Goal: Information Seeking & Learning: Compare options

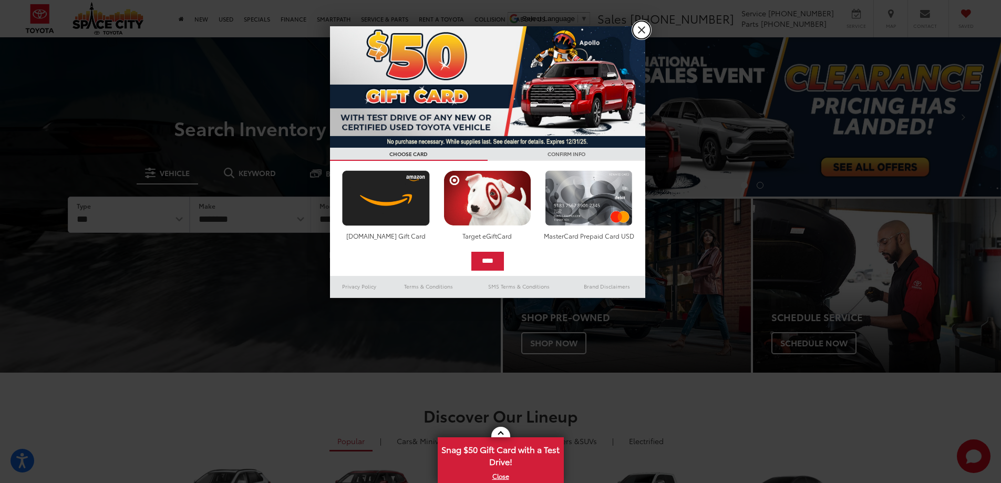
click at [642, 28] on link "X" at bounding box center [642, 30] width 18 height 18
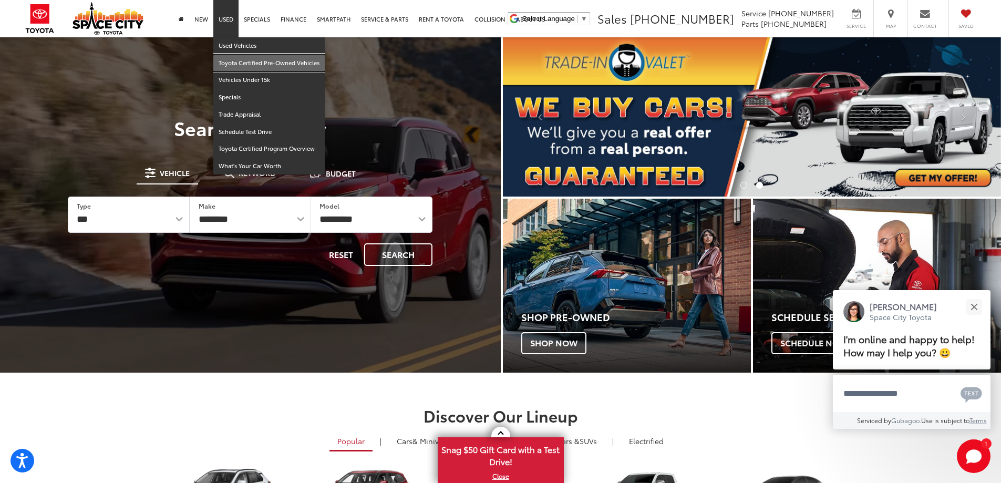
click at [235, 62] on link "Toyota Certified Pre-Owned Vehicles" at bounding box center [268, 63] width 111 height 17
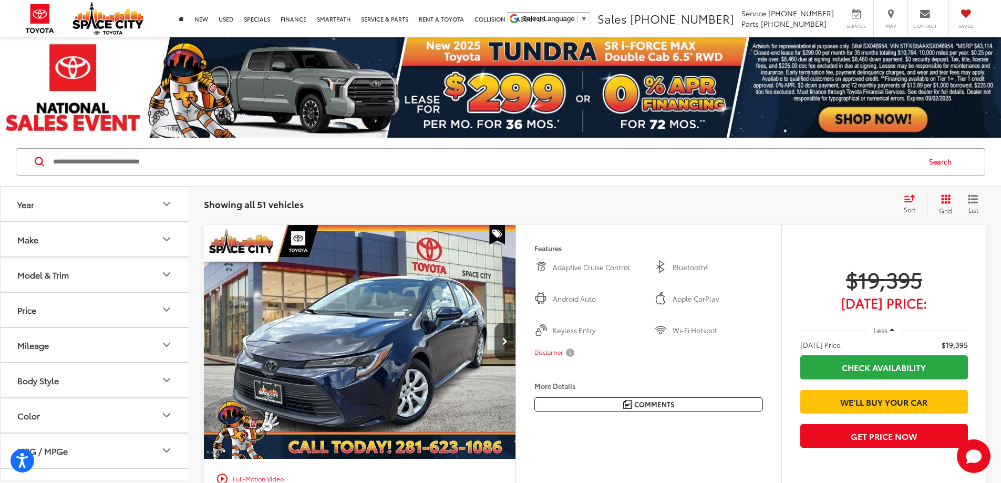
click at [167, 239] on icon "Make" at bounding box center [166, 239] width 13 height 13
click at [167, 345] on icon "Model & Trim" at bounding box center [166, 341] width 13 height 13
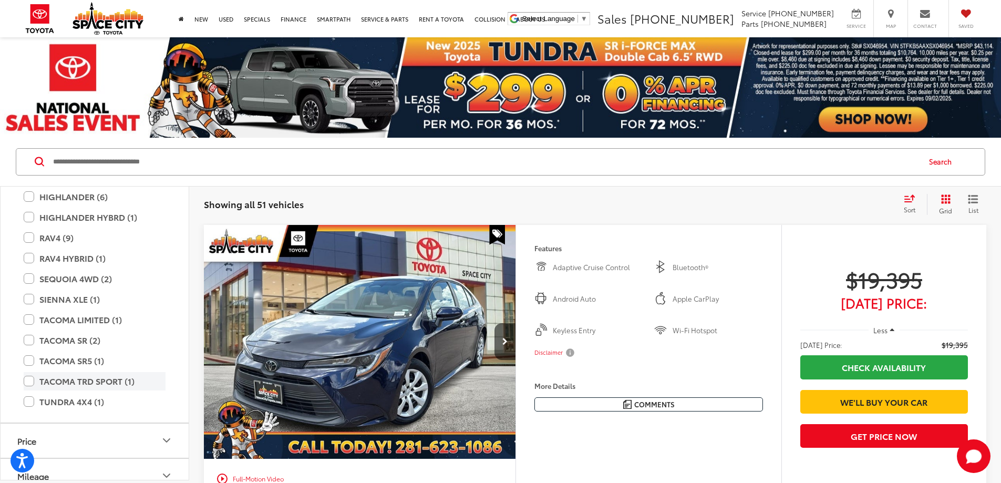
scroll to position [368, 0]
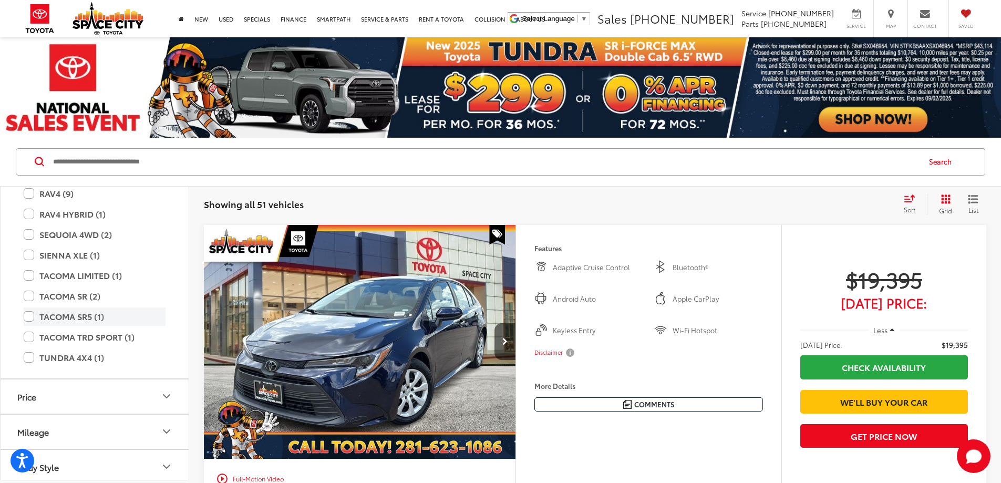
click at [30, 319] on label "TACOMA SR5 (1)" at bounding box center [95, 316] width 142 height 18
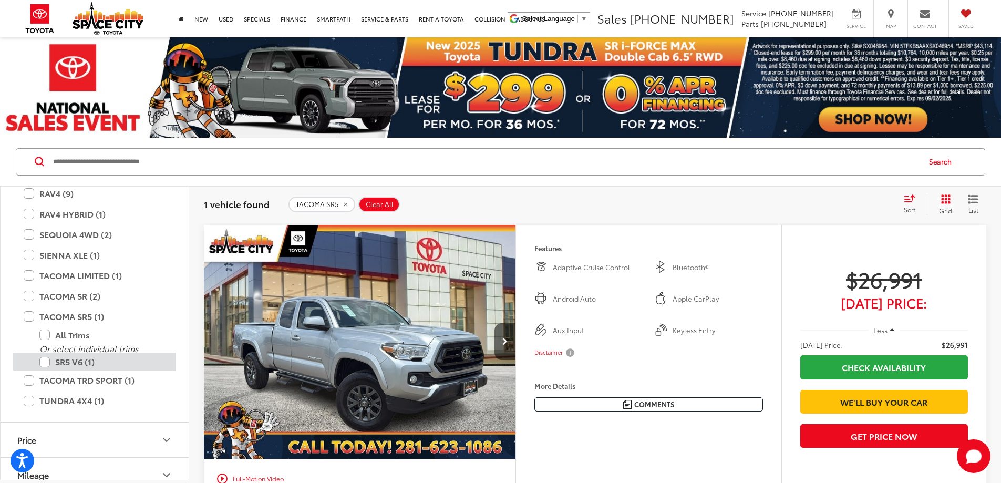
click at [44, 364] on label "SR5 V6 (1)" at bounding box center [102, 362] width 126 height 18
click at [27, 379] on label "TACOMA TRD SPORT (1)" at bounding box center [95, 380] width 142 height 18
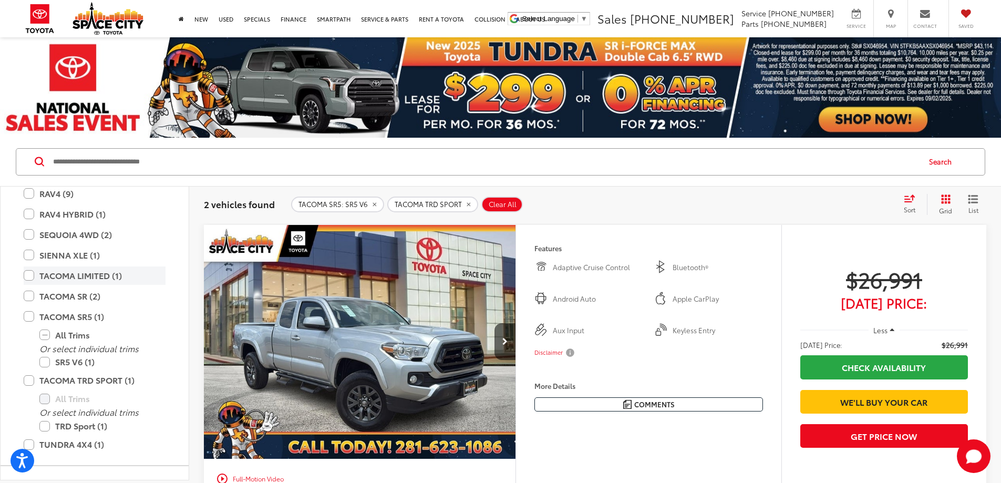
click at [33, 276] on label "TACOMA LIMITED (1)" at bounding box center [95, 275] width 142 height 18
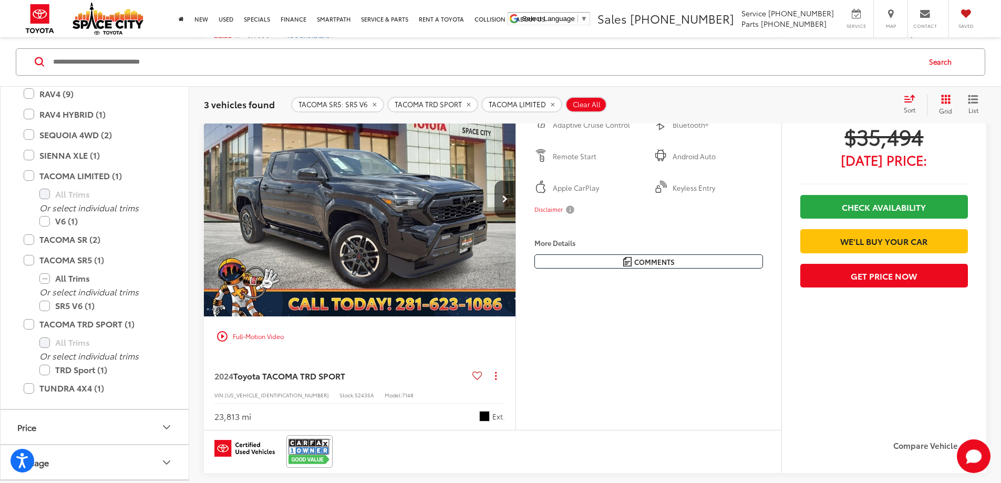
scroll to position [1073, 0]
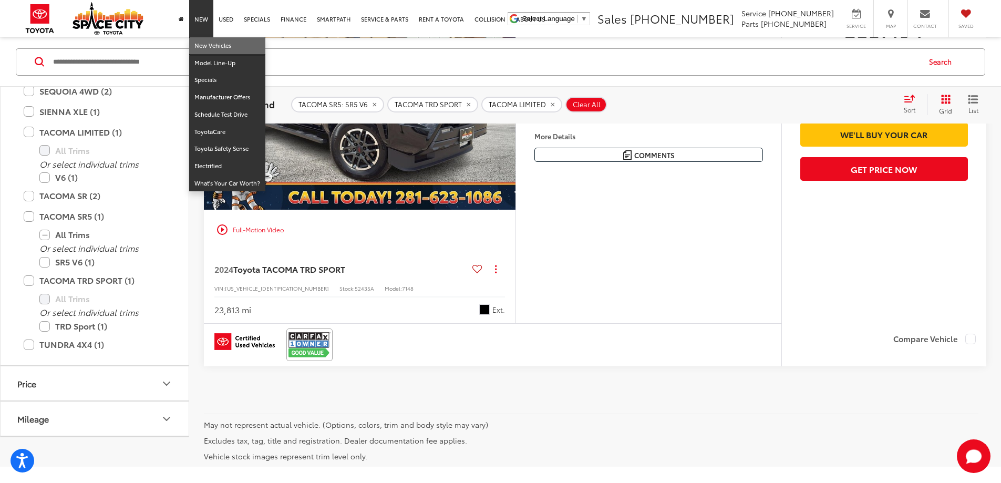
click at [206, 50] on link "New Vehicles" at bounding box center [227, 45] width 76 height 17
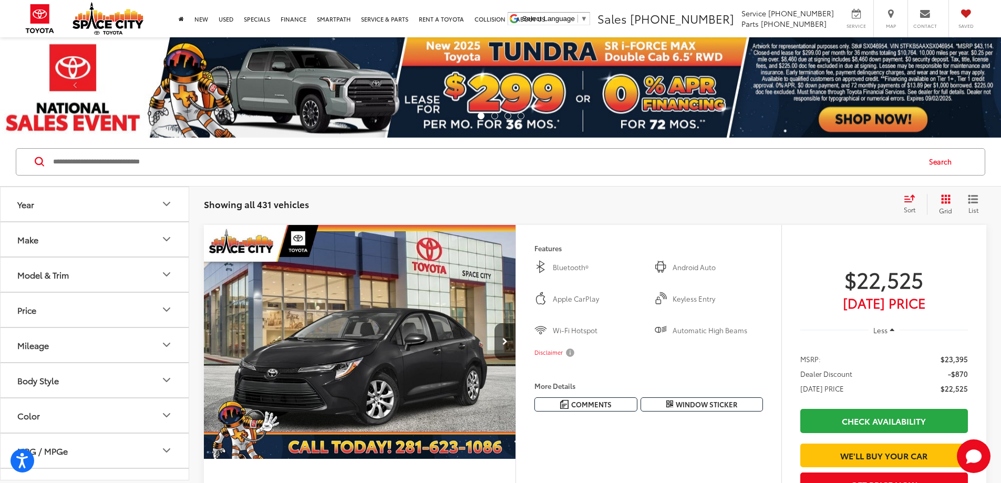
click at [163, 270] on icon "Model & Trim" at bounding box center [166, 274] width 13 height 13
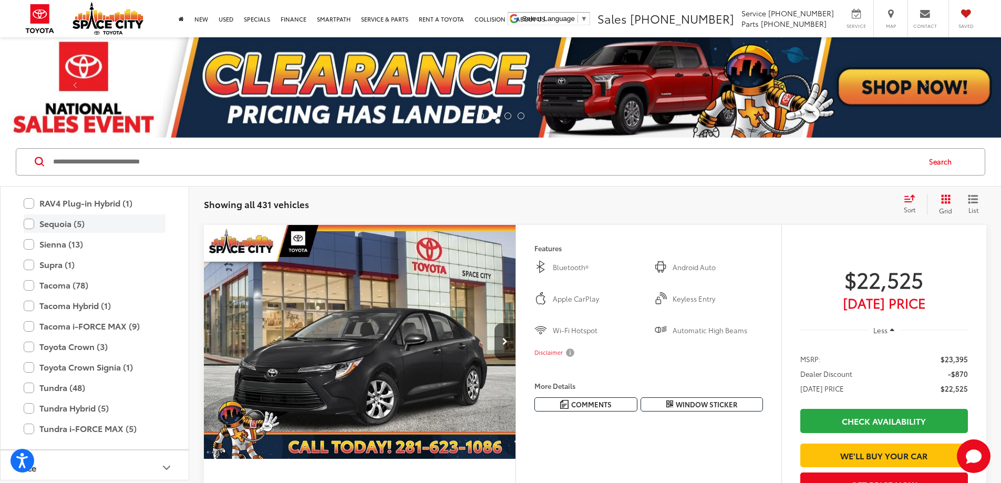
scroll to position [519, 0]
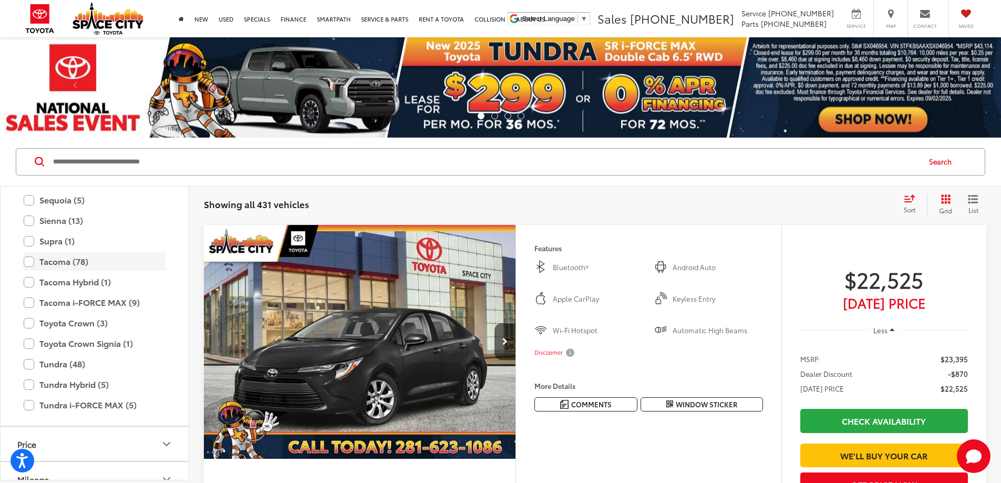
click at [30, 262] on label "Tacoma (78)" at bounding box center [95, 261] width 142 height 18
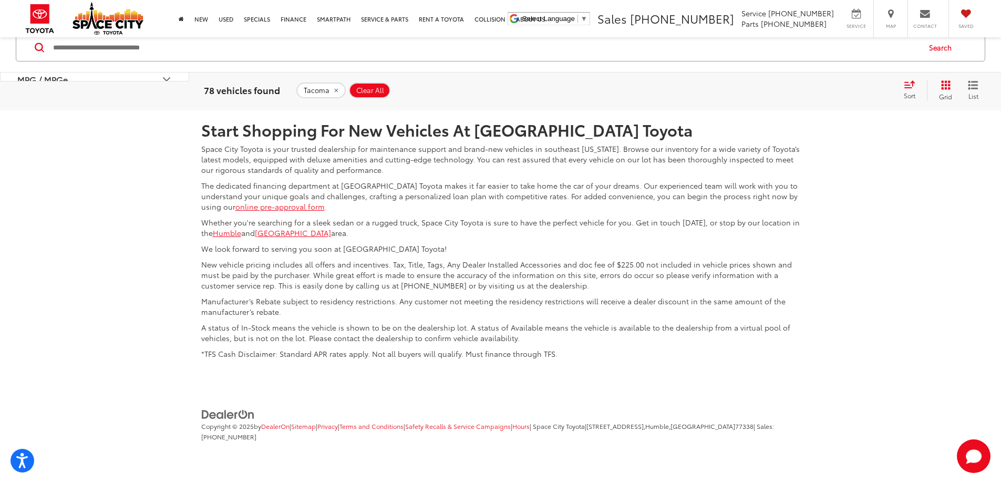
scroll to position [736, 0]
